Goal: Transaction & Acquisition: Download file/media

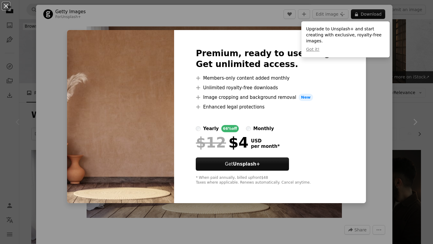
click at [355, 103] on div "An X shape Premium, ready to use images. Get unlimited access. A plus sign Memb…" at bounding box center [216, 122] width 433 height 244
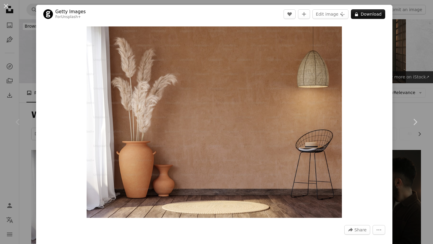
click at [355, 103] on div "Zoom in" at bounding box center [214, 122] width 357 height 198
